Goal: Information Seeking & Learning: Learn about a topic

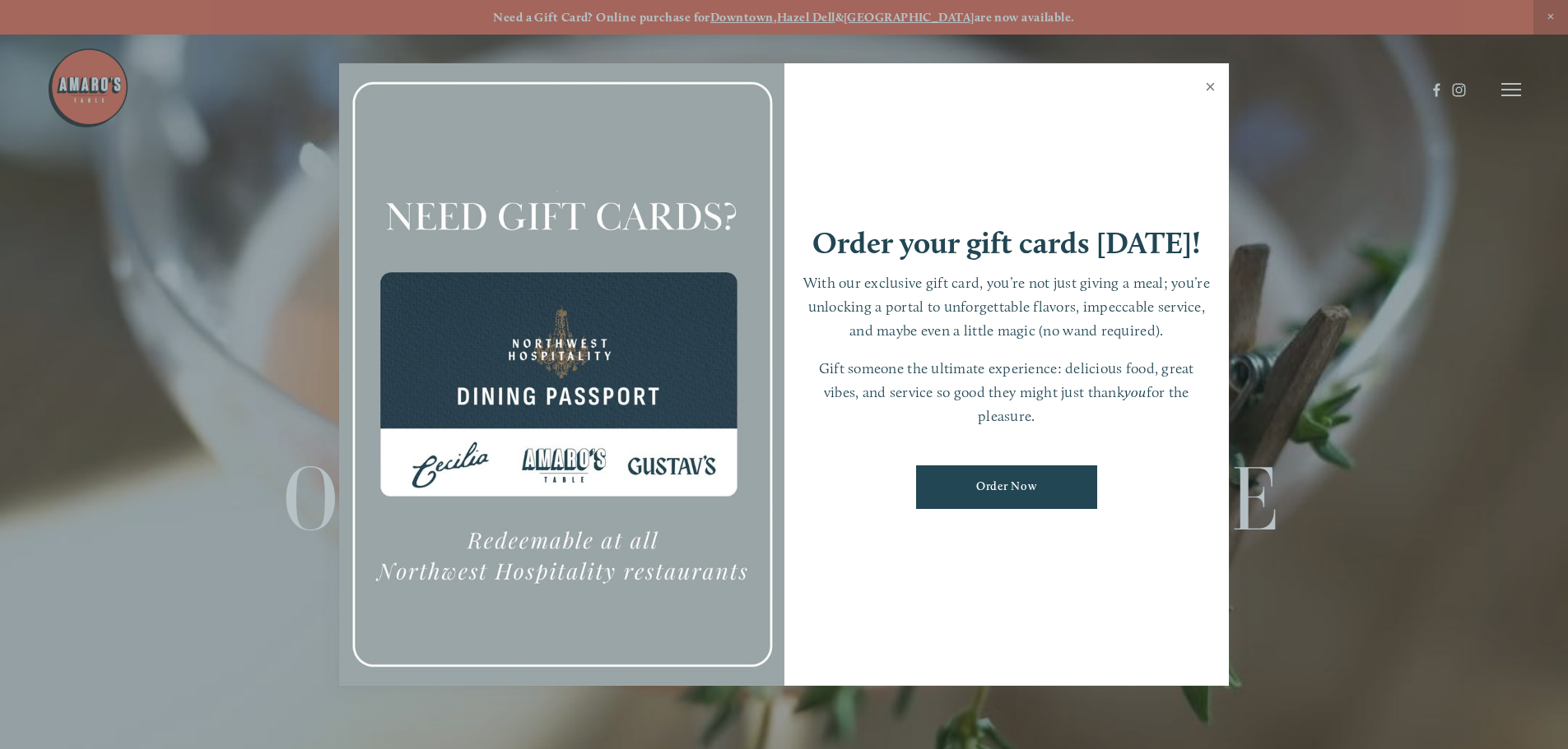
click at [1208, 89] on link "Close" at bounding box center [1209, 89] width 32 height 46
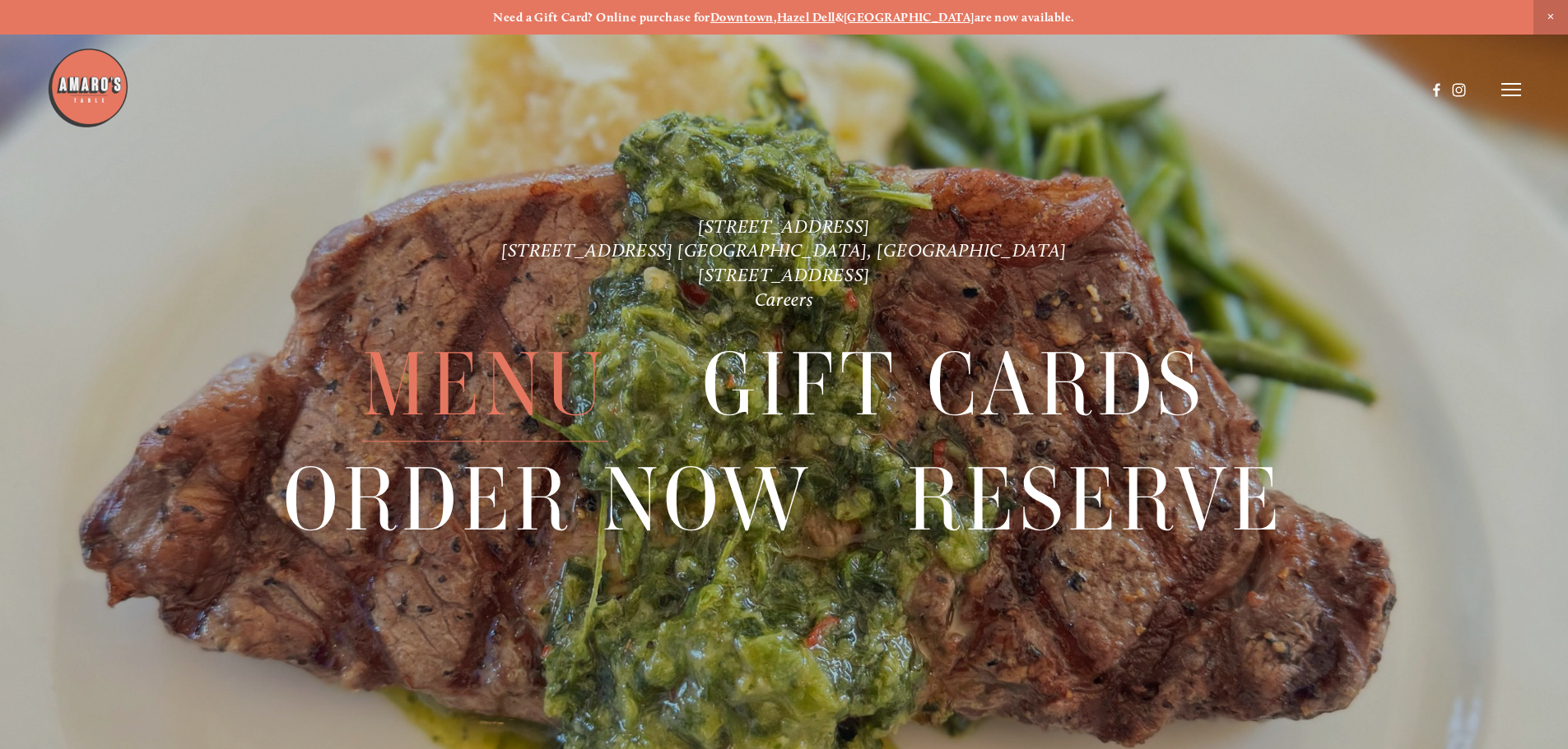
click at [515, 391] on span "Menu" at bounding box center [484, 385] width 245 height 114
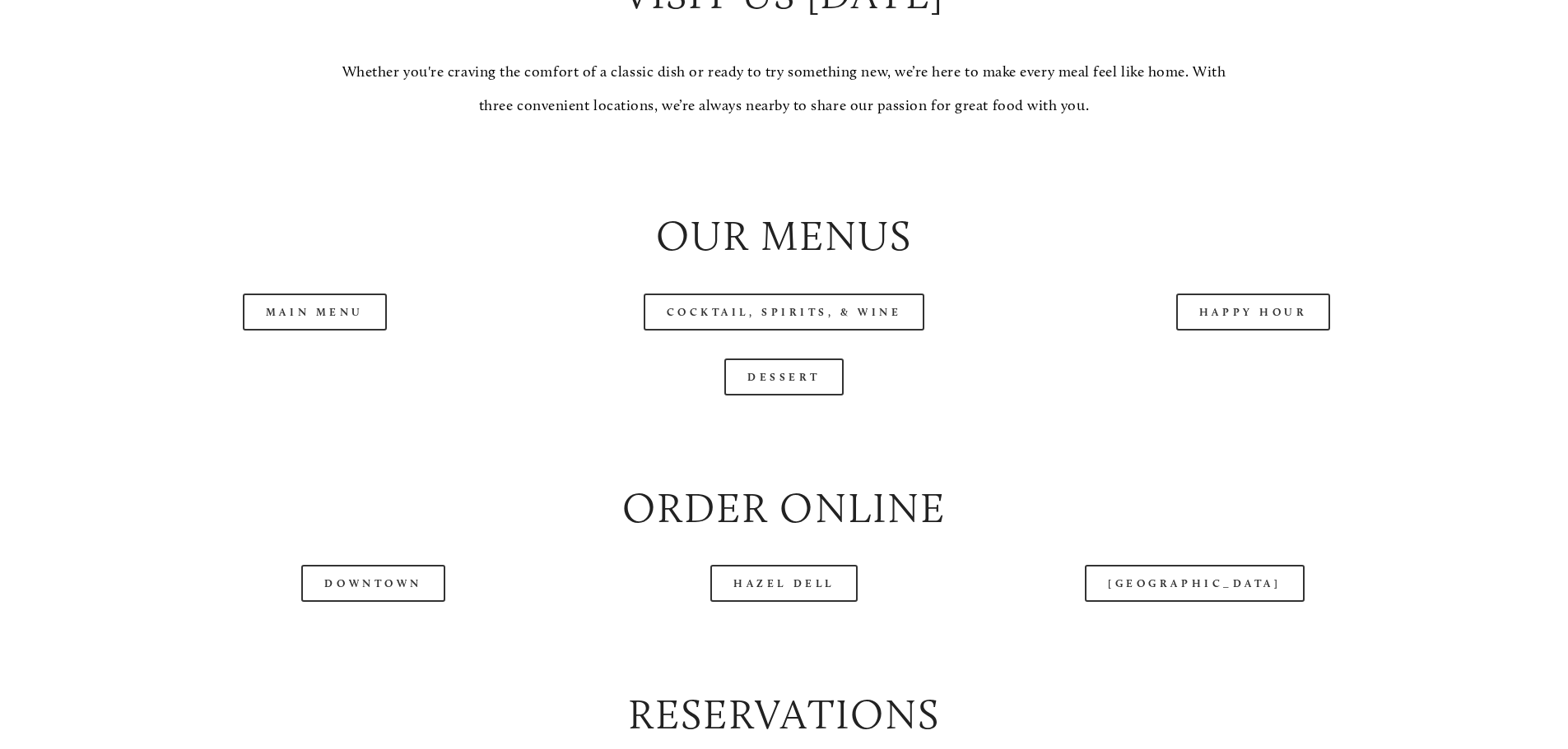
scroll to position [1810, 0]
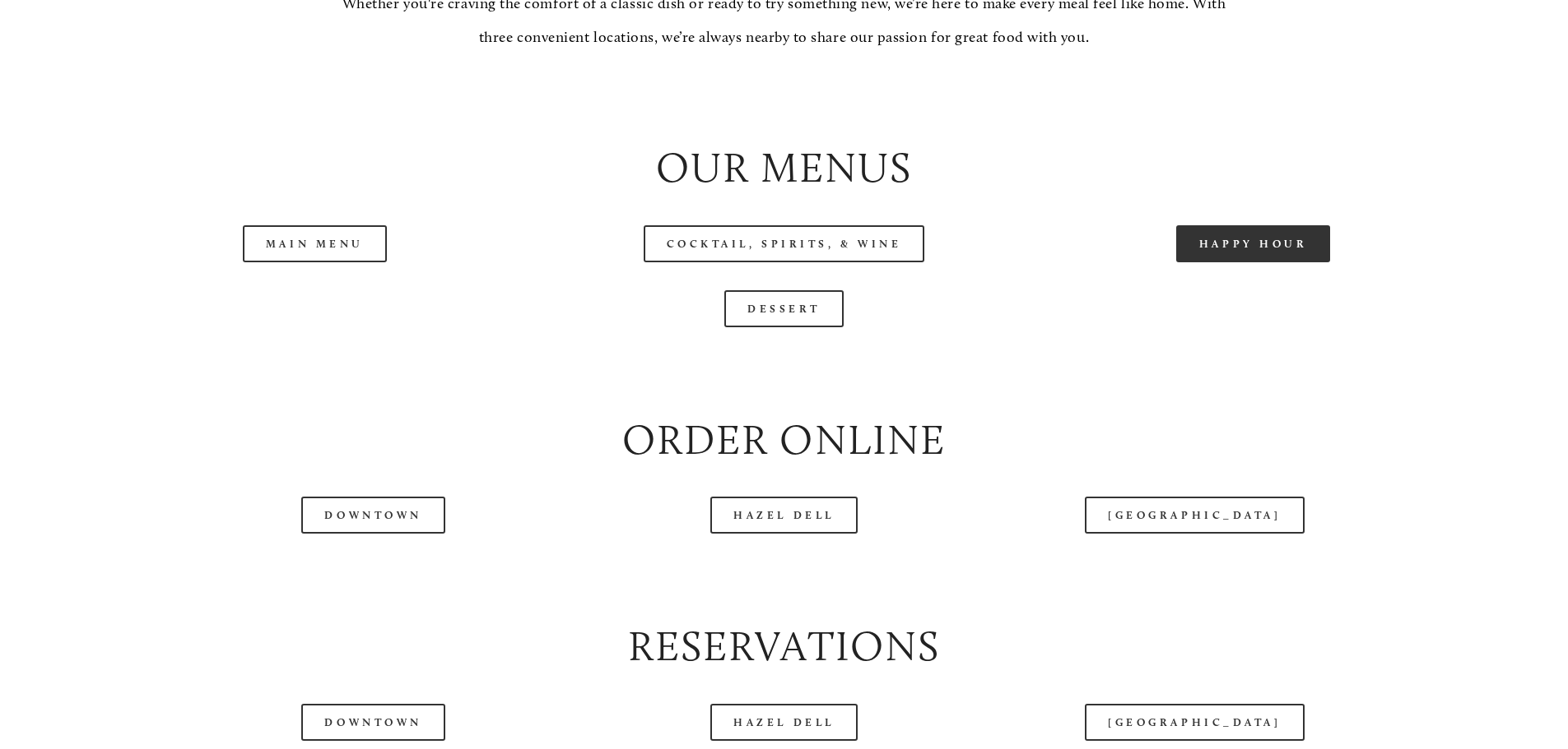
click at [1288, 262] on link "Happy Hour" at bounding box center [1253, 244] width 155 height 37
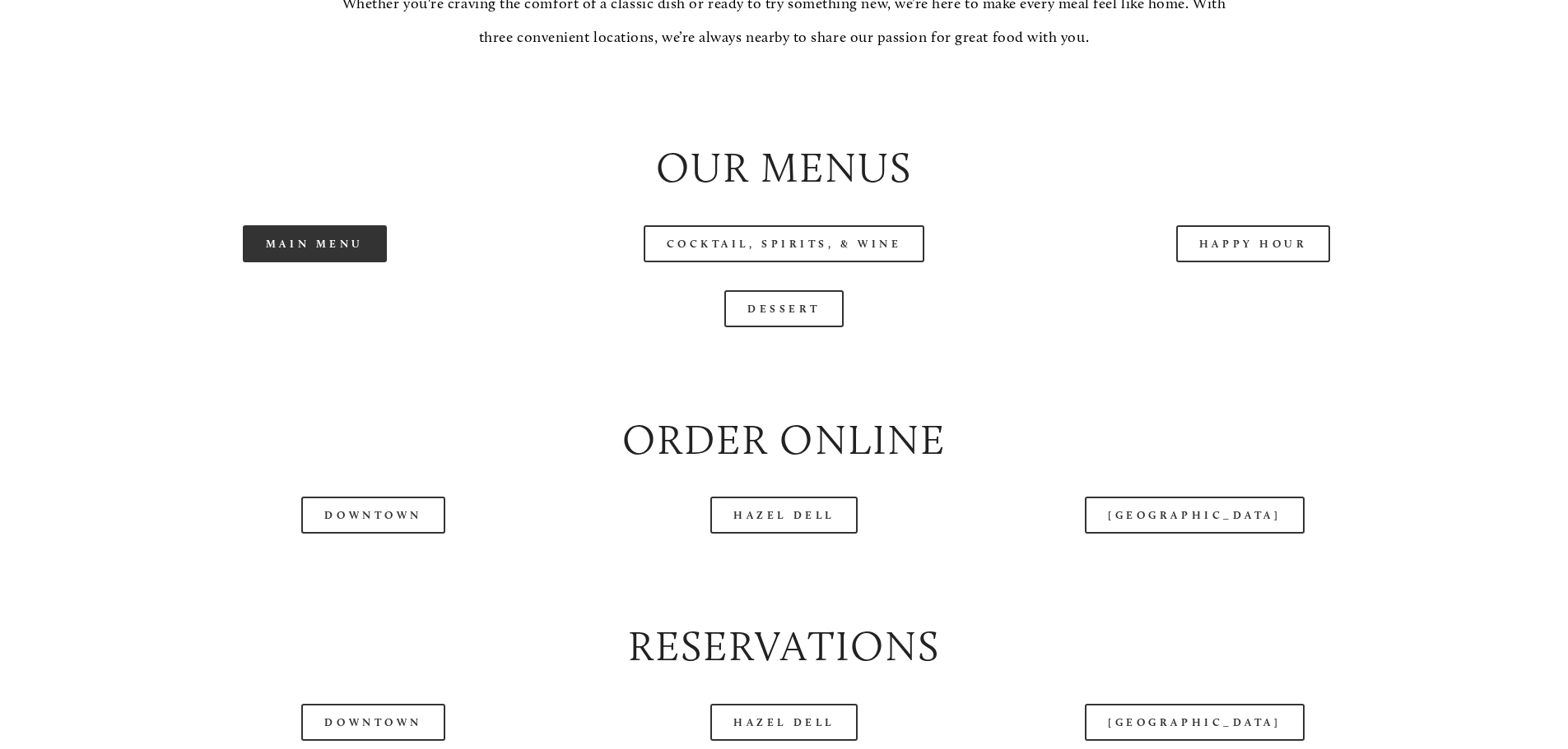
click at [379, 262] on link "Main Menu" at bounding box center [315, 244] width 144 height 37
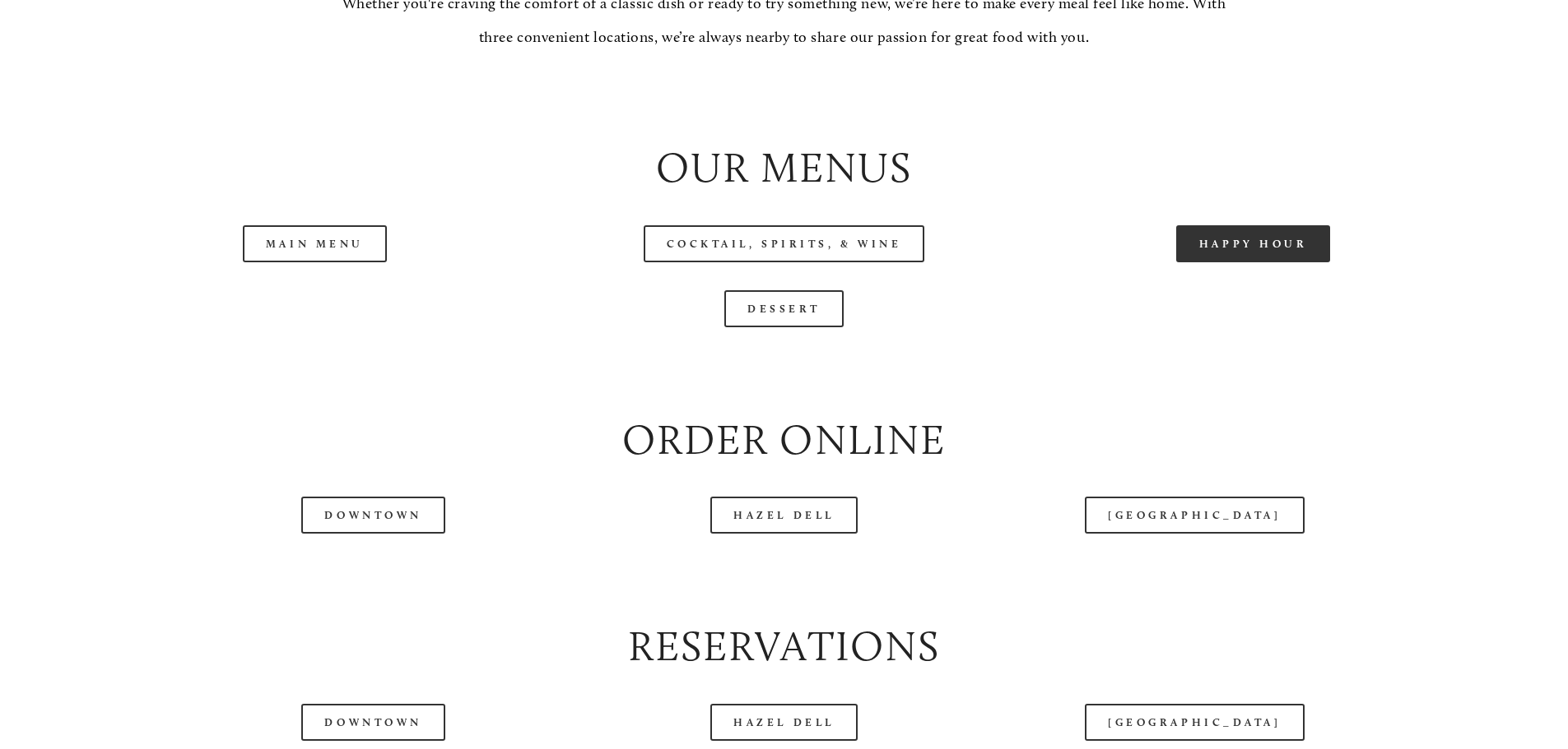
click at [1237, 262] on link "Happy Hour" at bounding box center [1253, 244] width 155 height 37
